Goal: Task Accomplishment & Management: Use online tool/utility

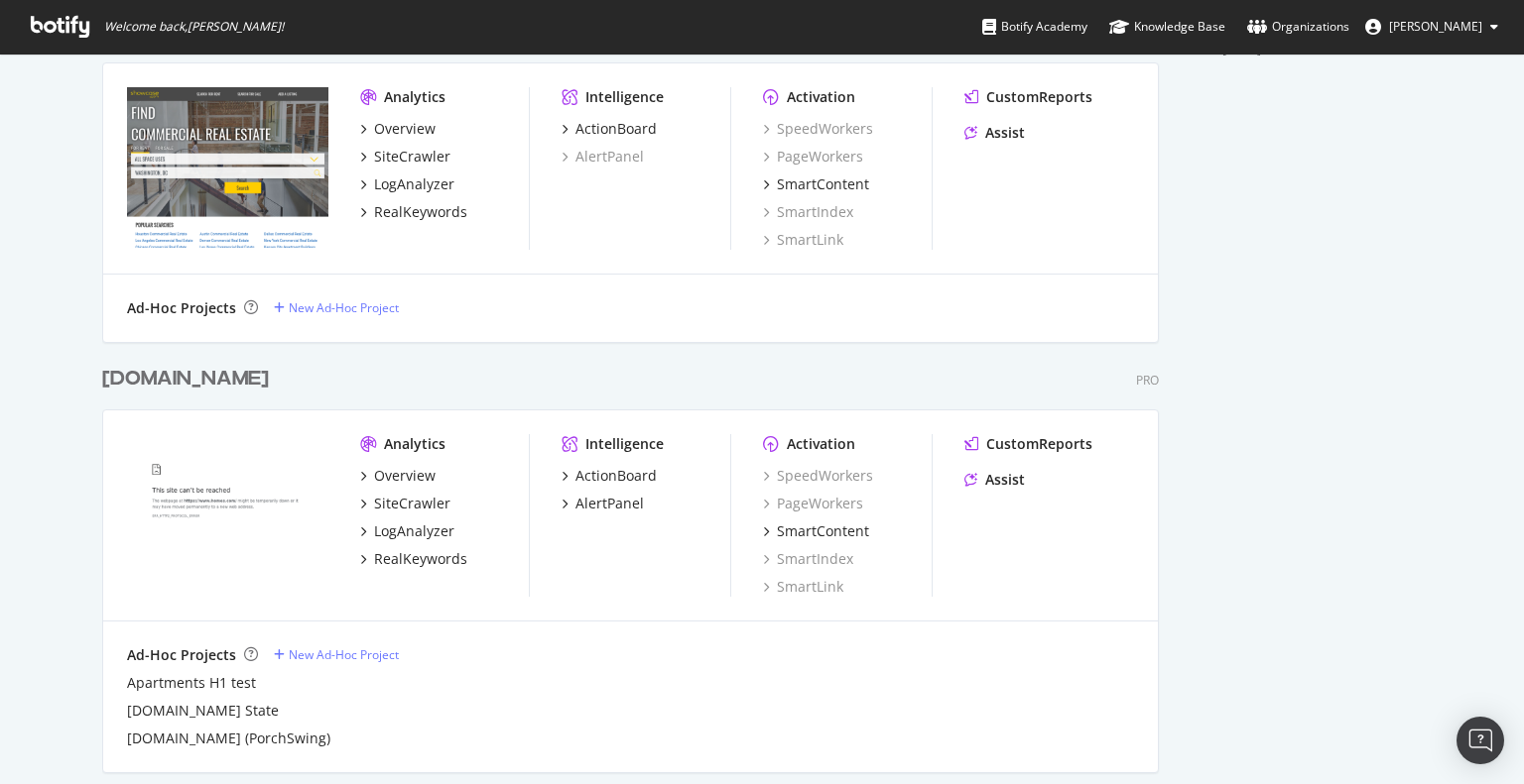
scroll to position [827, 0]
click at [385, 469] on div "Overview" at bounding box center [405, 474] width 62 height 20
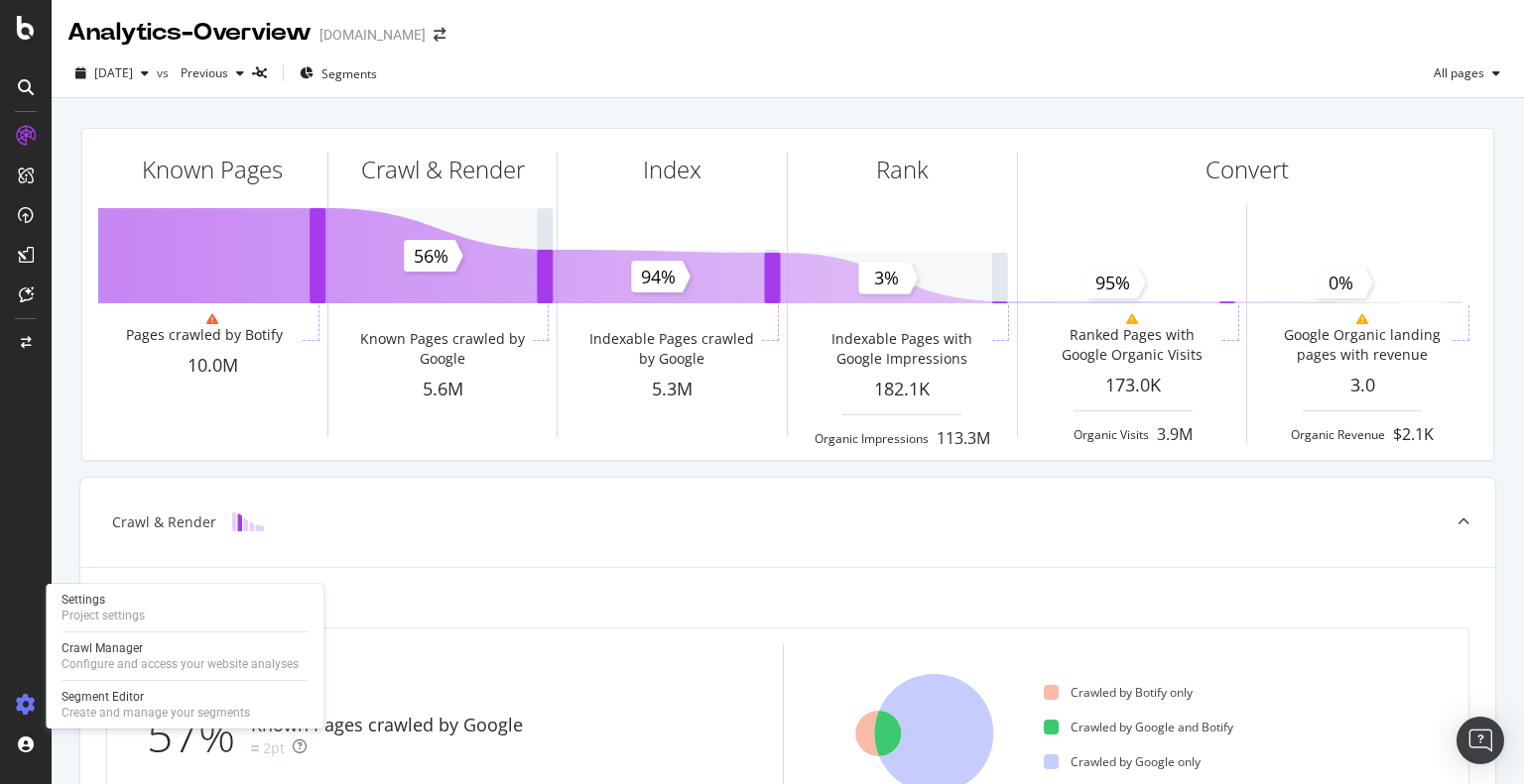
click at [28, 701] on icon at bounding box center [26, 705] width 20 height 20
click at [141, 710] on div "Create and manage your segments" at bounding box center [155, 713] width 188 height 16
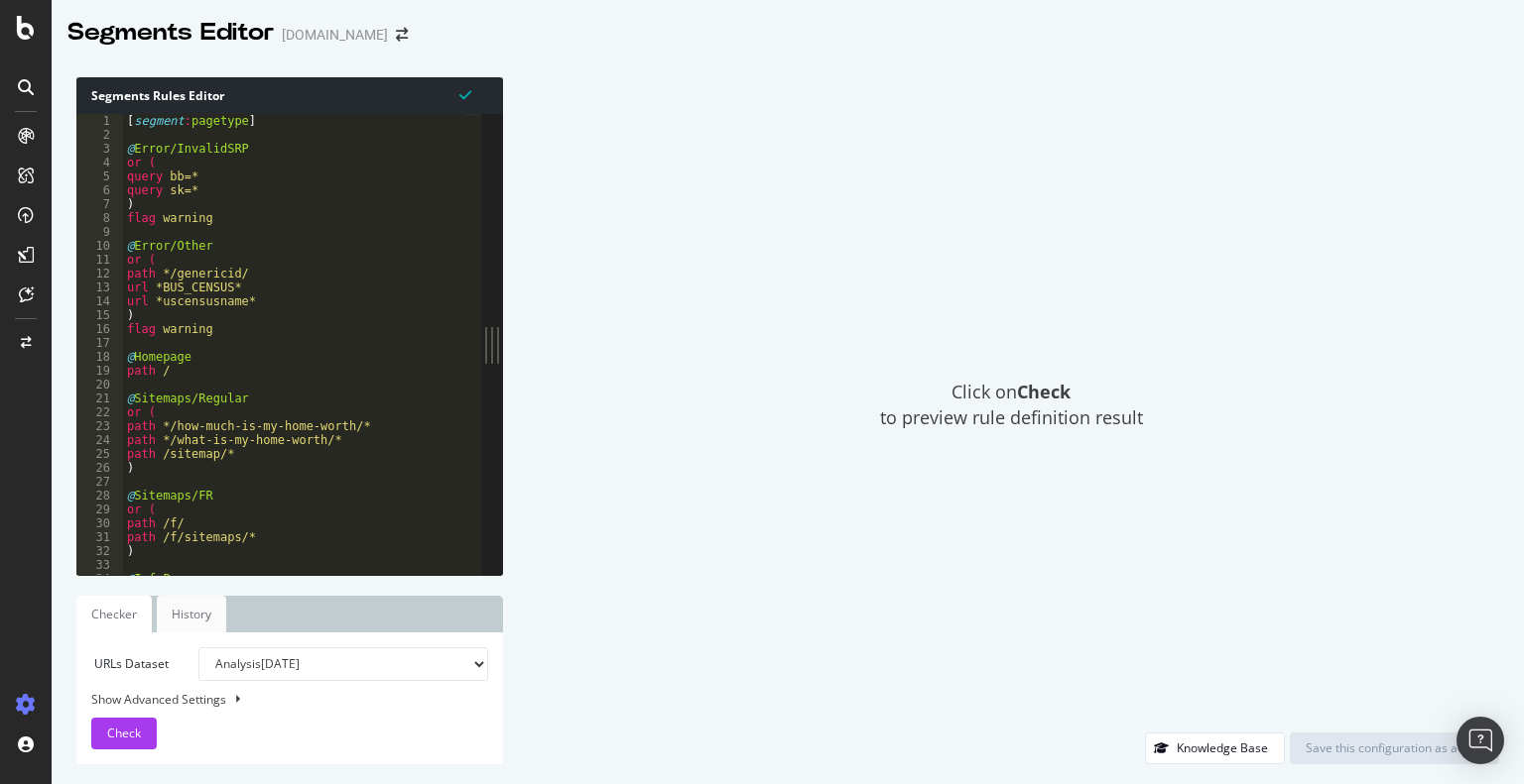
click at [191, 618] on link "History" at bounding box center [191, 614] width 70 height 37
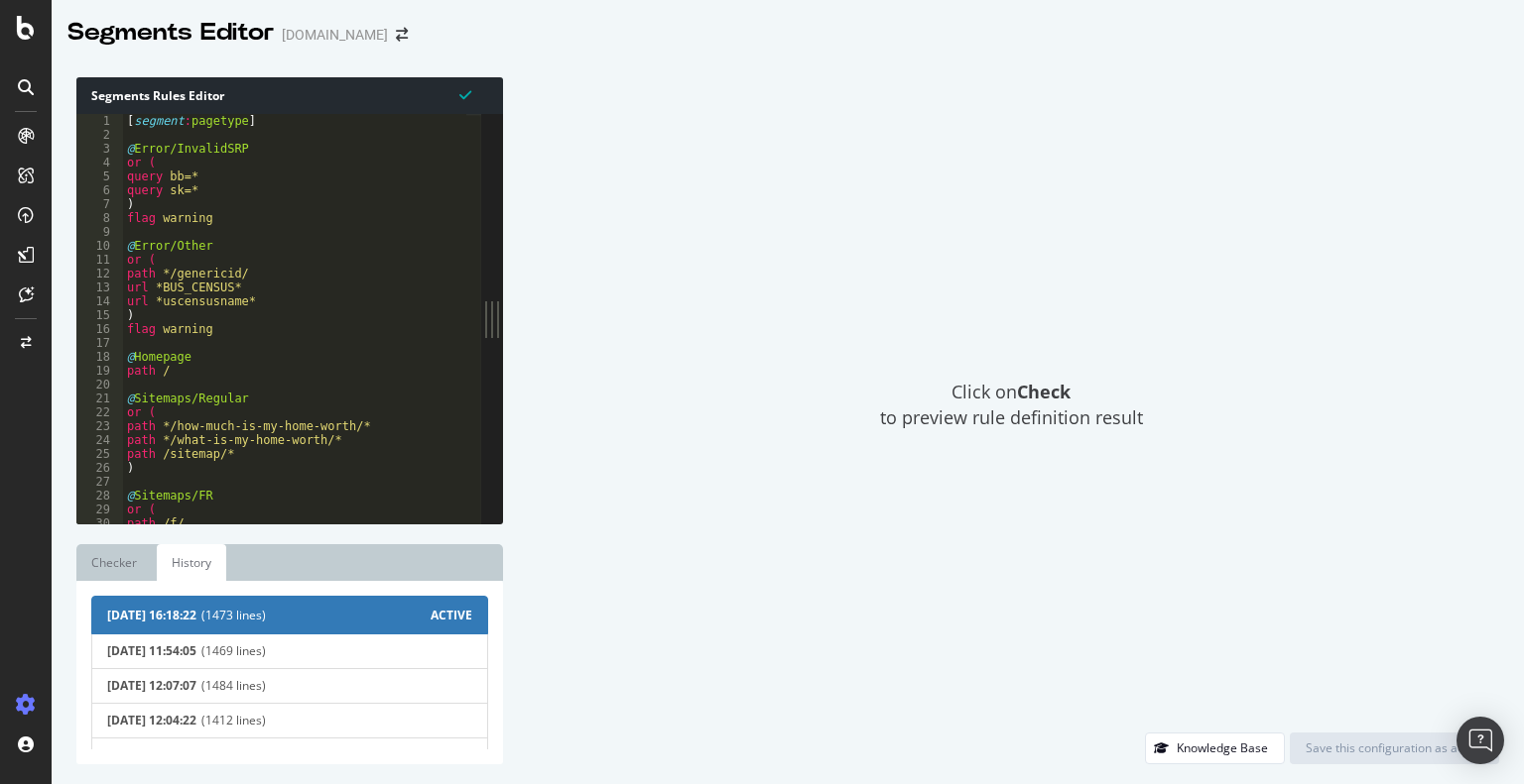
click at [147, 622] on span "[DATE] 16:18:22" at bounding box center [152, 615] width 90 height 17
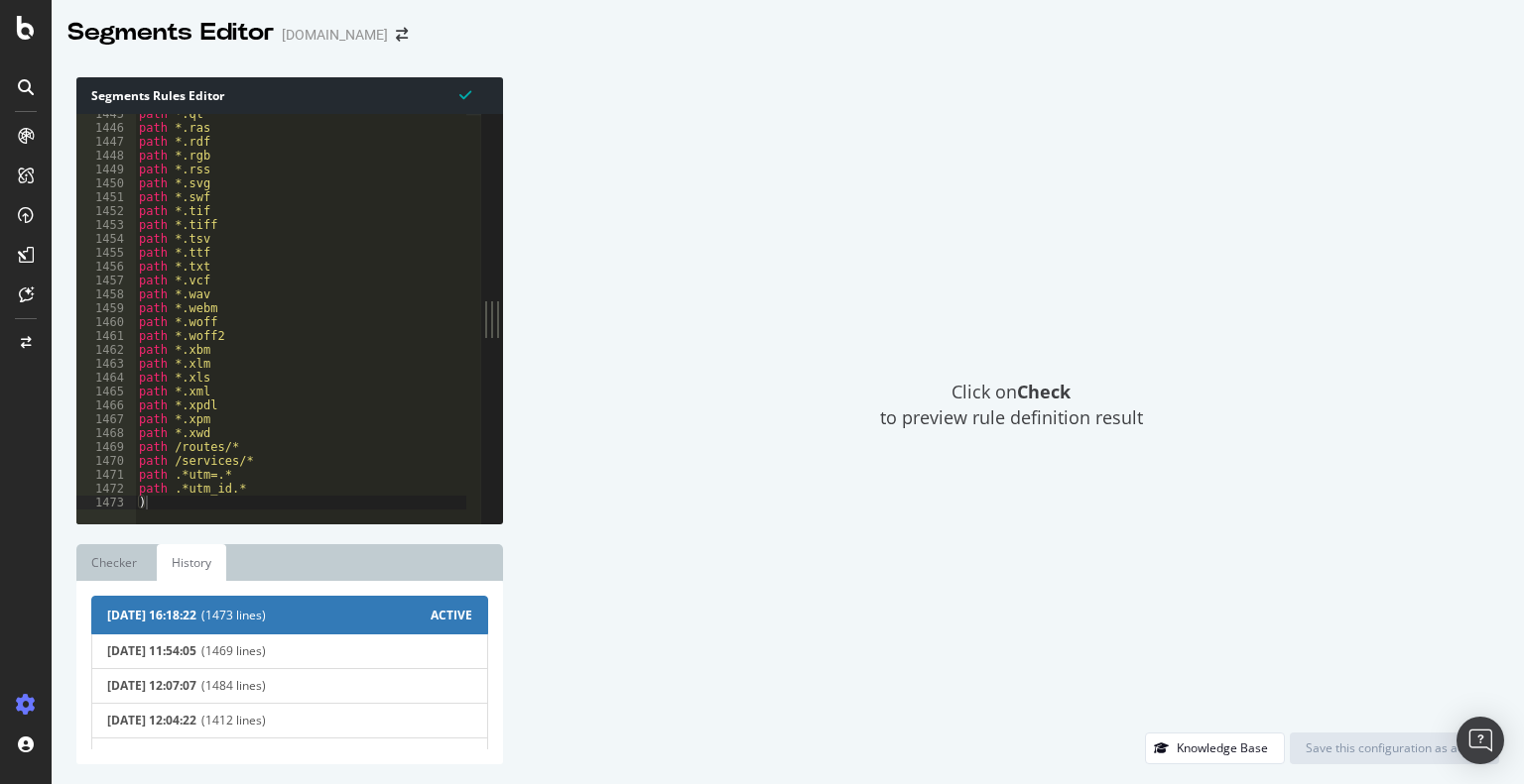
scroll to position [20050, 0]
click at [178, 482] on div "path *.qt path *.ras path *.rdf path *.rgb path *.rss path *.svg path *.swf pat…" at bounding box center [335, 319] width 401 height 424
click at [178, 490] on div "path *.qt path *.ras path *.rdf path *.rgb path *.rss path *.svg path *.swf pat…" at bounding box center [335, 319] width 401 height 424
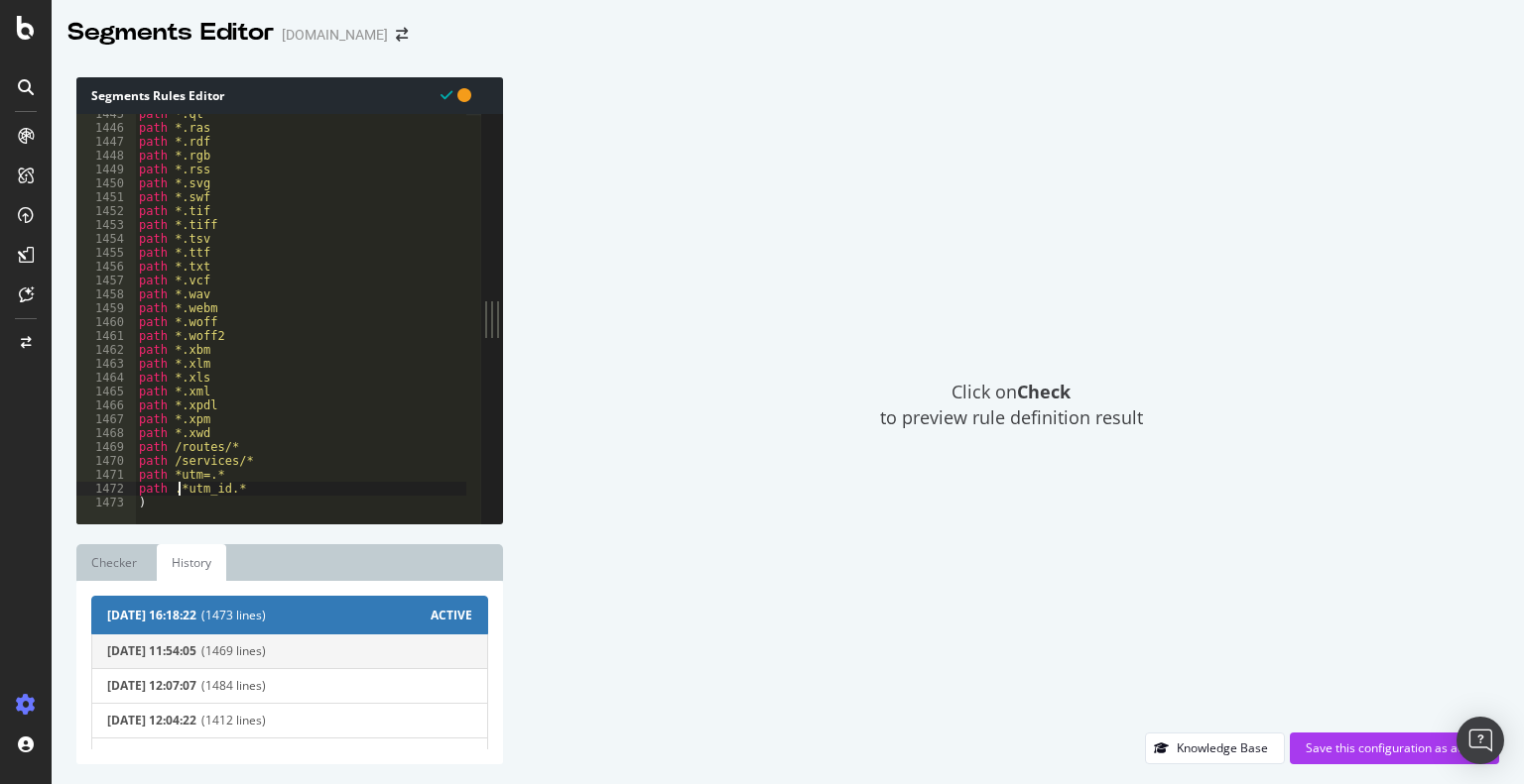
type textarea "path *utm_id.*"
click at [709, 554] on div "Click on Check to preview rule definition result" at bounding box center [1010, 405] width 977 height 656
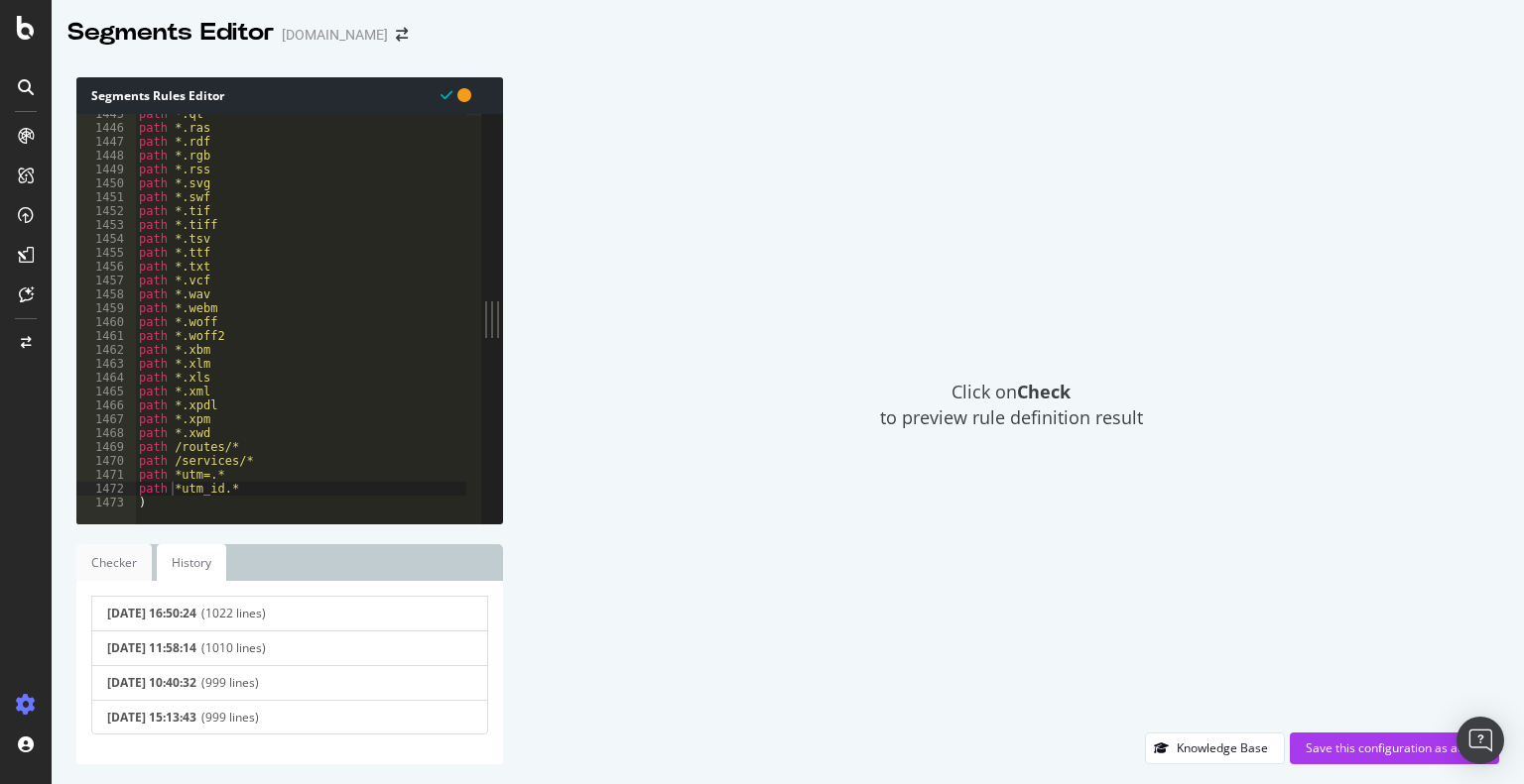
click at [110, 554] on link "Checker" at bounding box center [114, 562] width 76 height 37
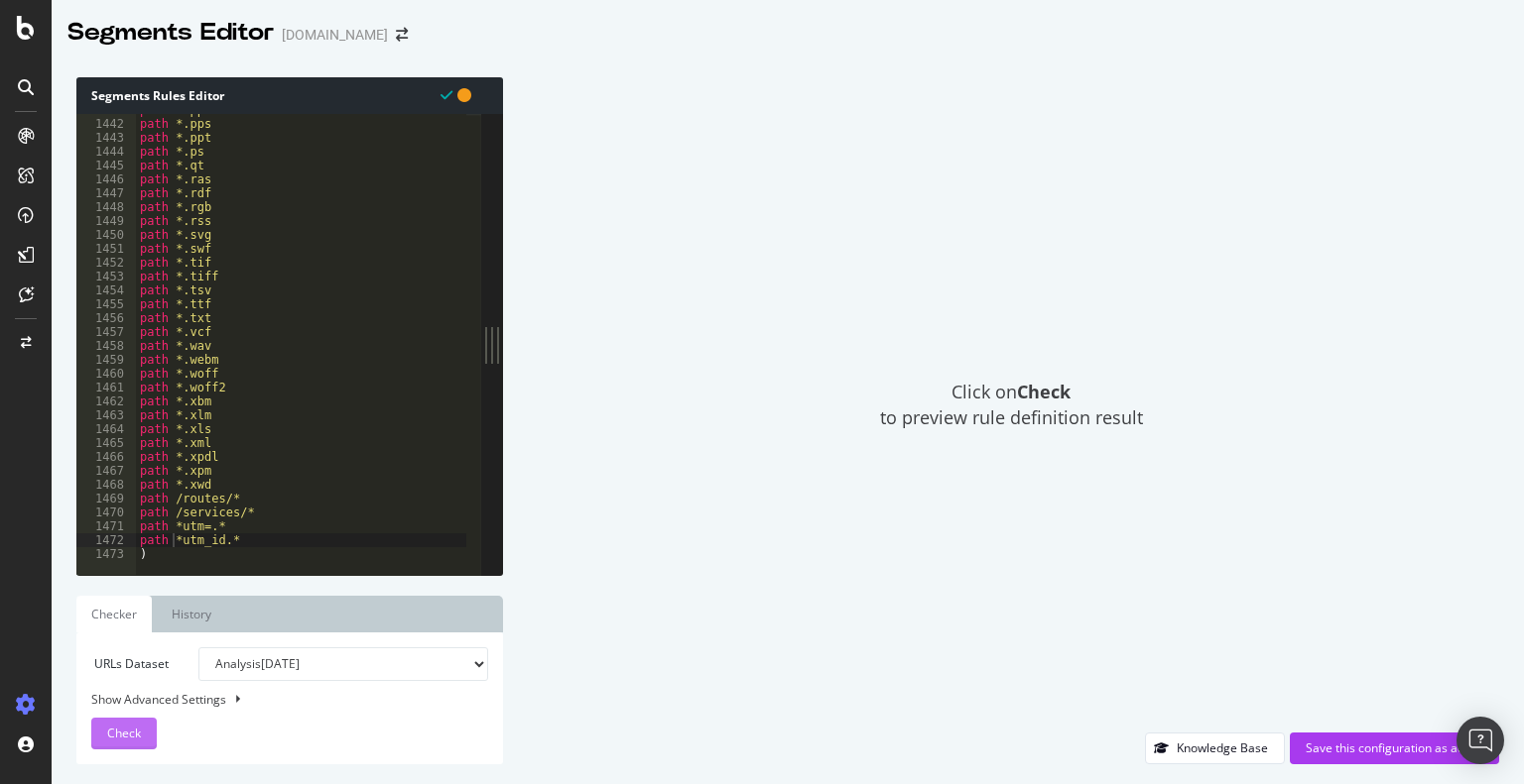
click at [133, 732] on span "Check" at bounding box center [124, 732] width 34 height 17
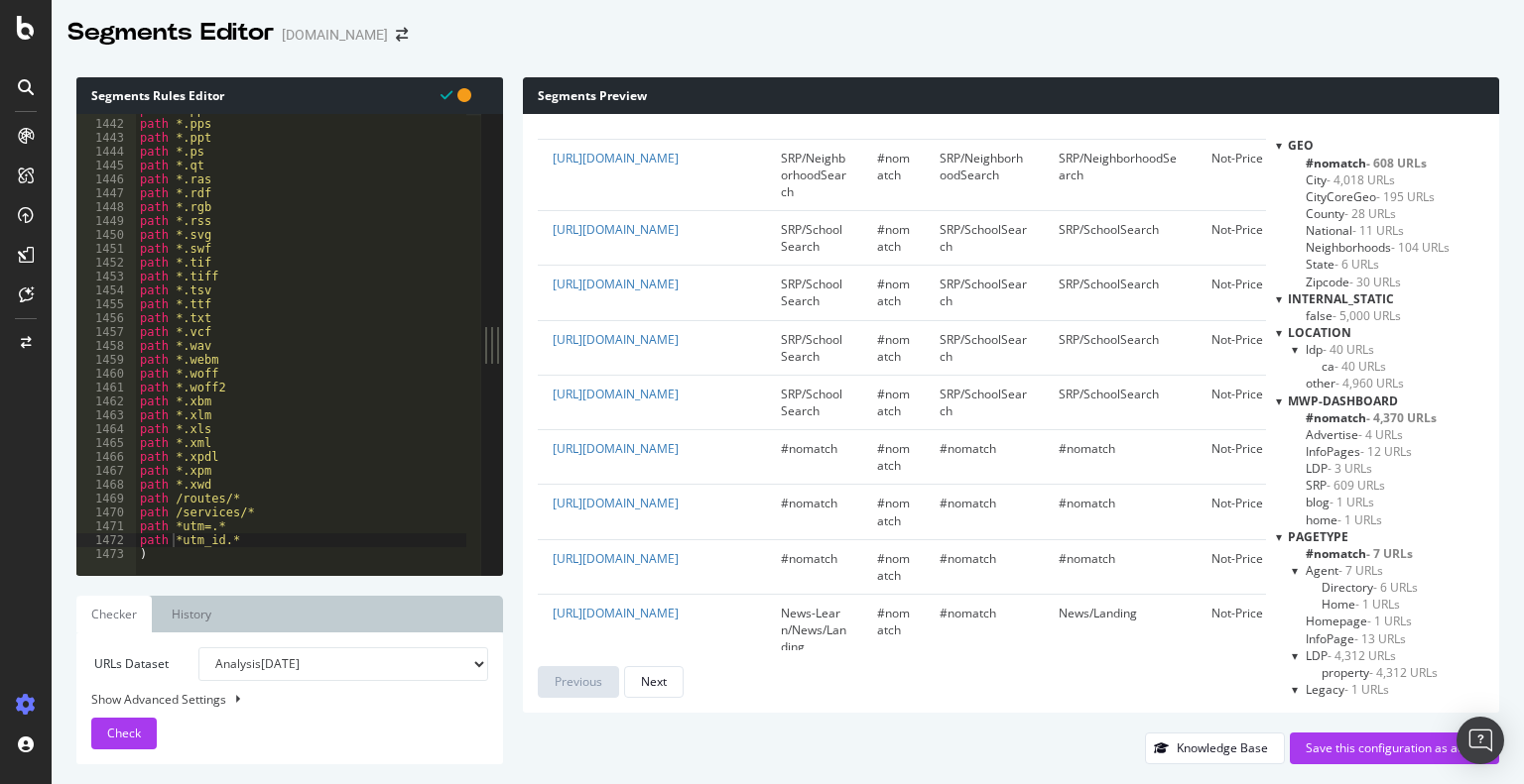
scroll to position [980, 0]
